Goal: Task Accomplishment & Management: Use online tool/utility

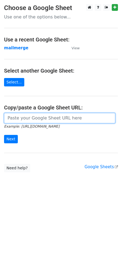
click at [46, 117] on input "url" at bounding box center [59, 118] width 111 height 10
paste input "https://docs.google.com/spreadsheets/d/1WAesjKfmY17GnHiqoci-_59yfCCePDc0WRSlVSY…"
type input "https://docs.google.com/spreadsheets/d/1WAesjKfmY17GnHiqoci-_59yfCCePDc0WRSlVSY…"
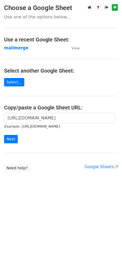
scroll to position [0, 0]
click at [12, 140] on input "Next" at bounding box center [11, 139] width 14 height 8
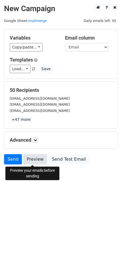
click at [31, 160] on link "Preview" at bounding box center [35, 159] width 24 height 10
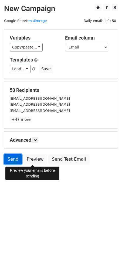
click at [11, 157] on link "Send" at bounding box center [13, 159] width 18 height 10
